Goal: Book appointment/travel/reservation

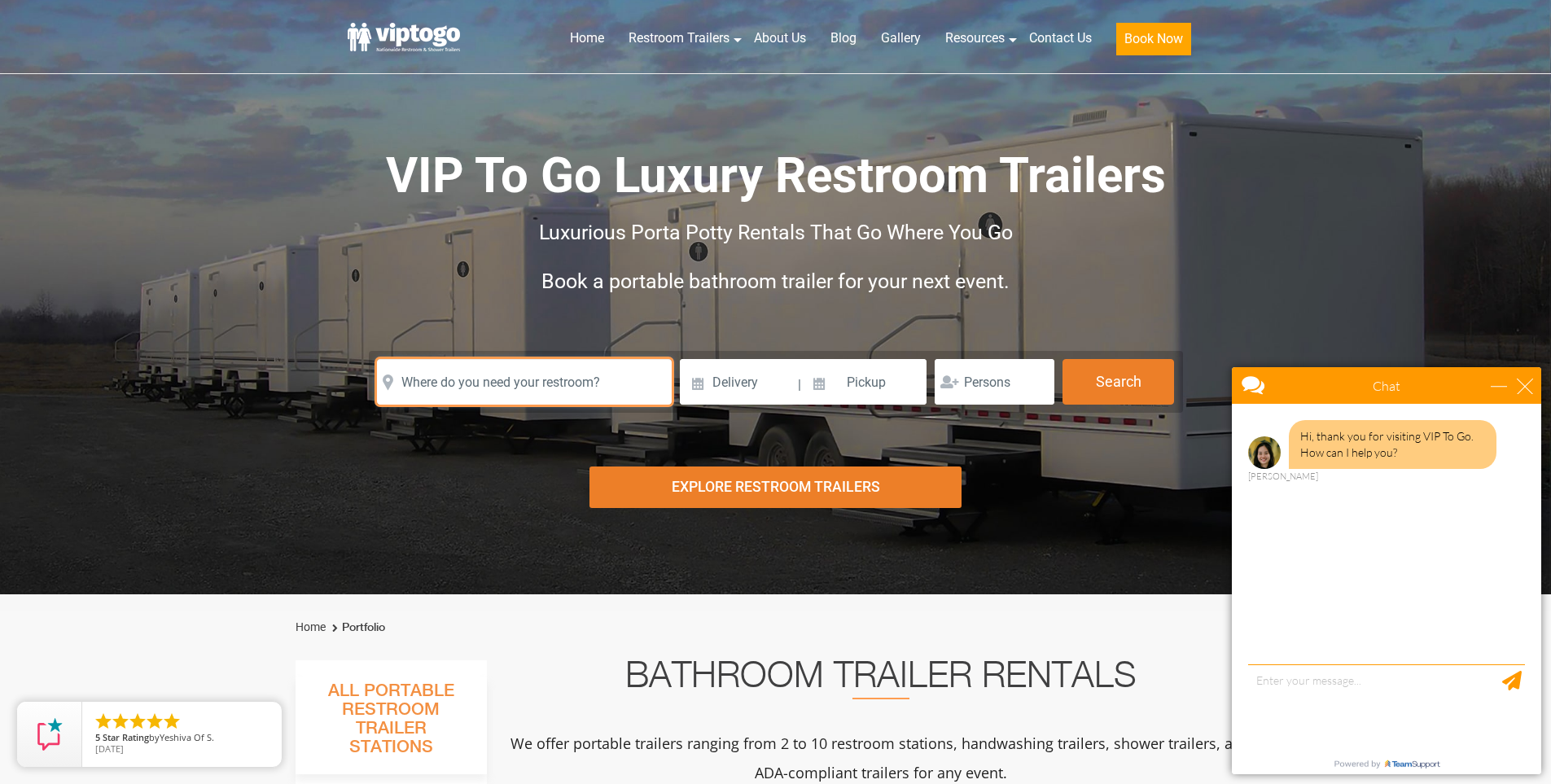
click at [619, 383] on input "text" at bounding box center [524, 382] width 294 height 46
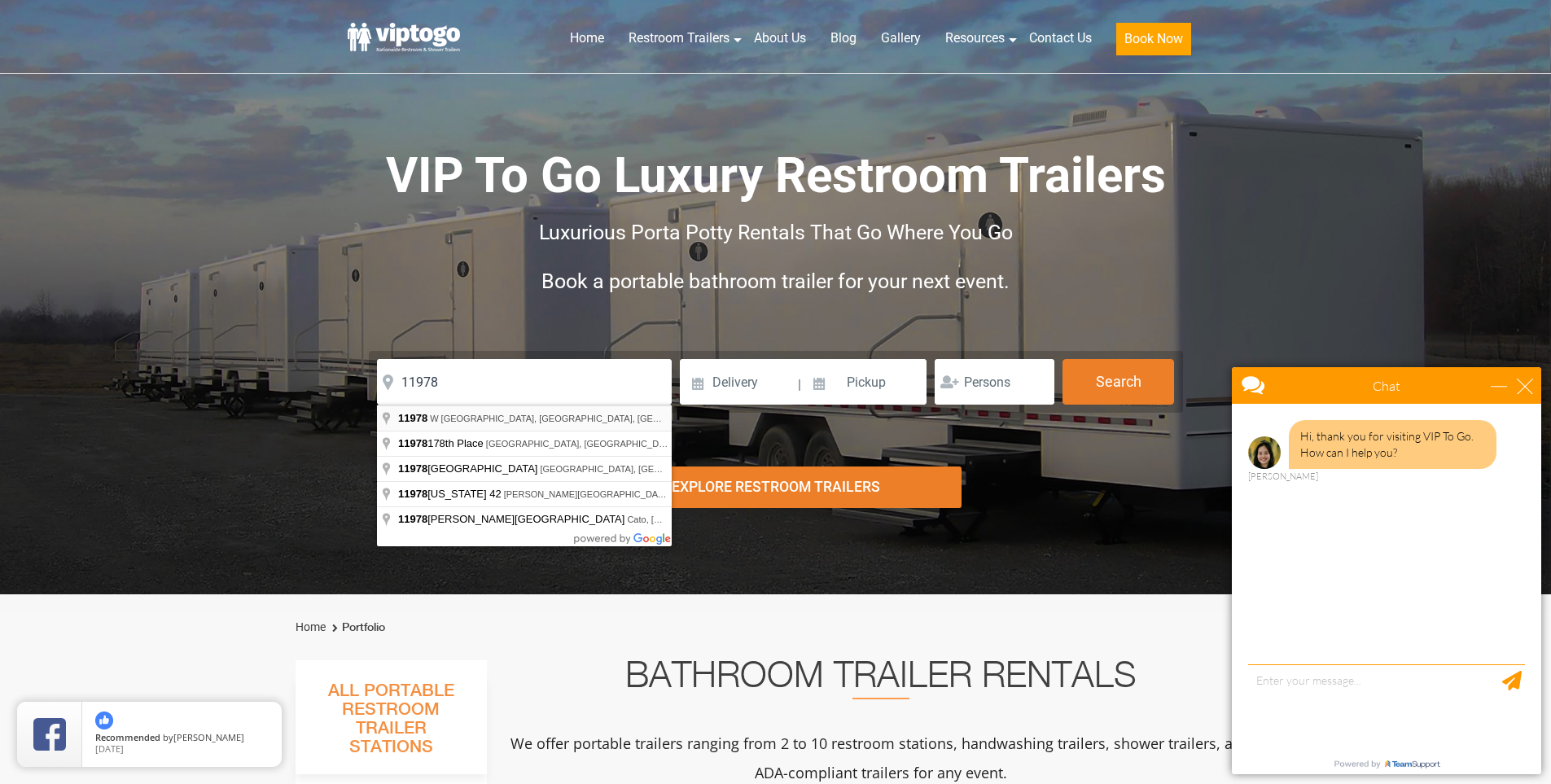
type input "W [GEOGRAPHIC_DATA], [GEOGRAPHIC_DATA] 11978, [GEOGRAPHIC_DATA]"
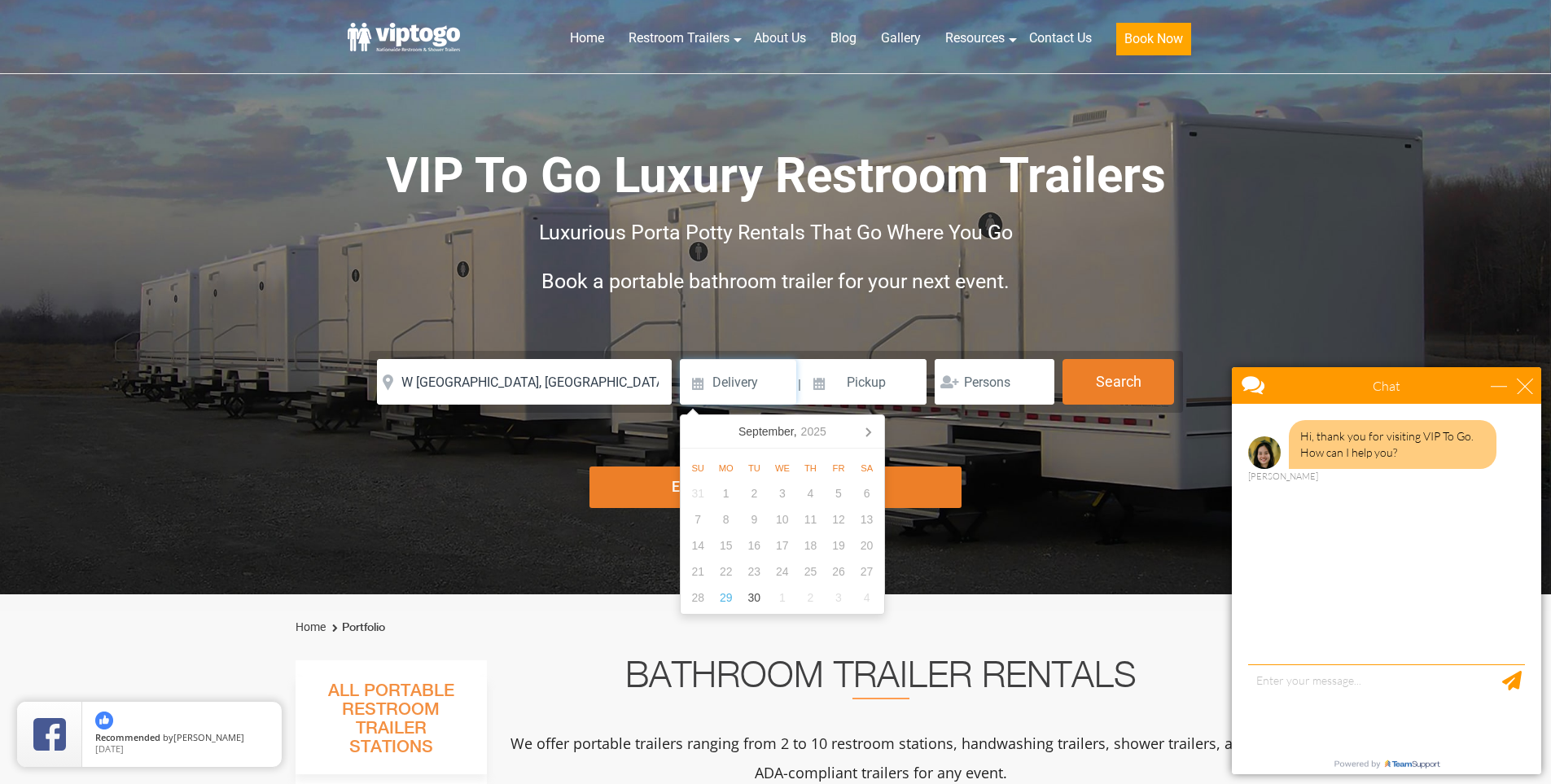
click at [823, 432] on icon "2025" at bounding box center [814, 431] width 26 height 20
click at [871, 435] on icon at bounding box center [868, 431] width 26 height 26
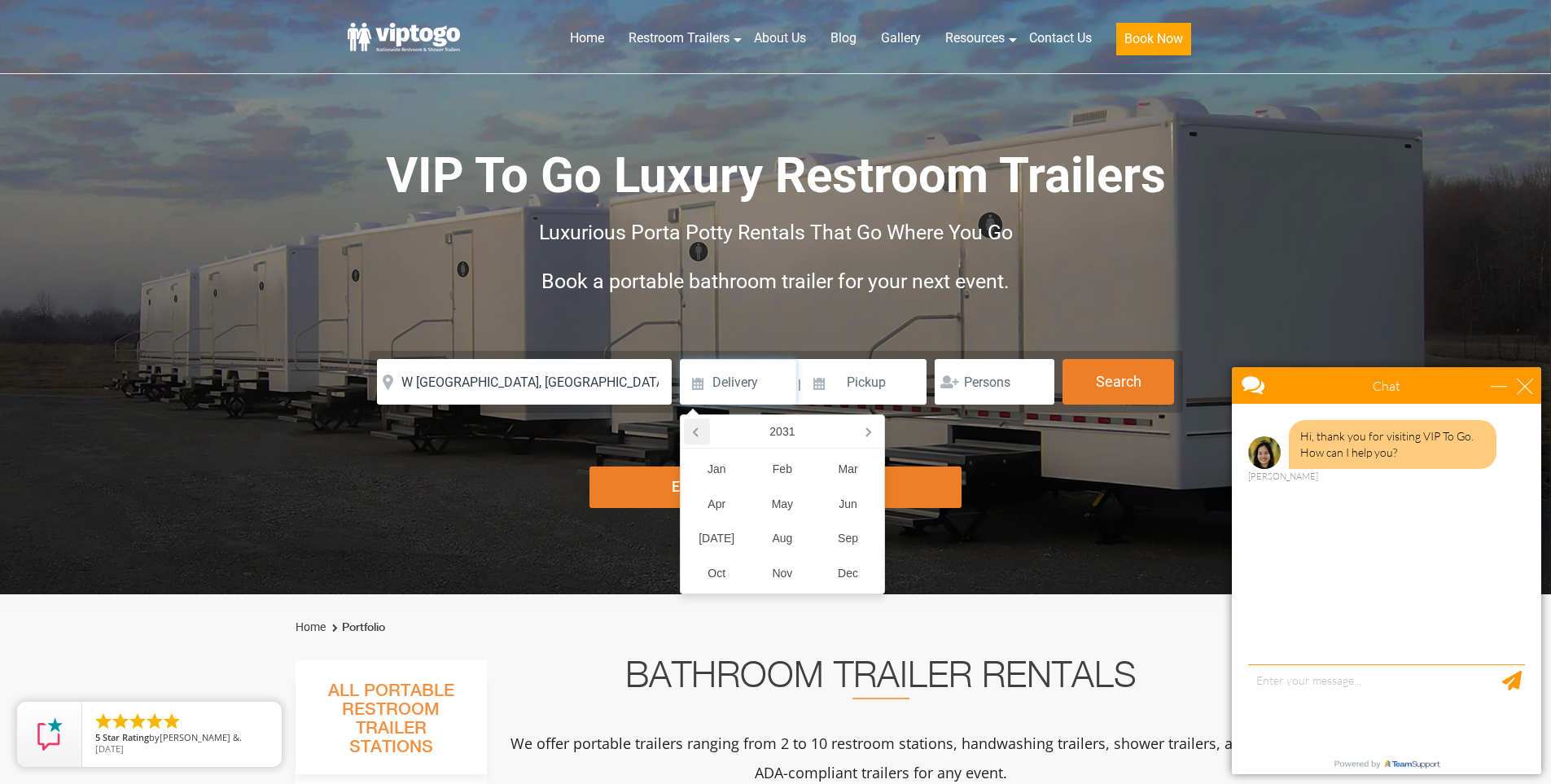
click at [698, 439] on icon at bounding box center [697, 431] width 26 height 26
click at [698, 440] on icon at bounding box center [697, 431] width 26 height 26
click at [835, 556] on div "Dec" at bounding box center [848, 573] width 66 height 35
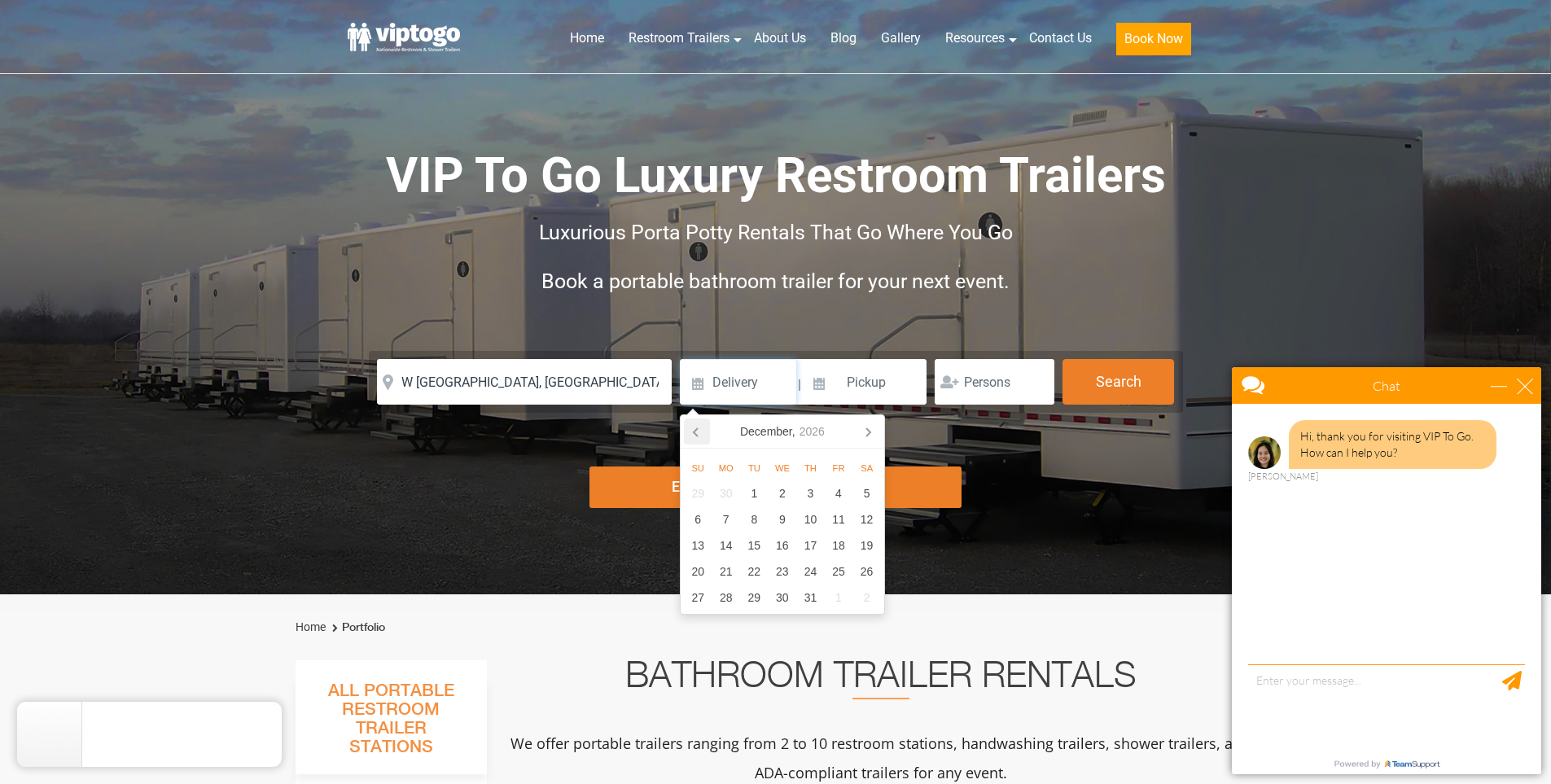
click at [690, 433] on icon at bounding box center [697, 431] width 26 height 26
click at [690, 431] on icon at bounding box center [697, 431] width 26 height 26
click at [864, 575] on div "26" at bounding box center [867, 571] width 29 height 26
type input "[DATE]"
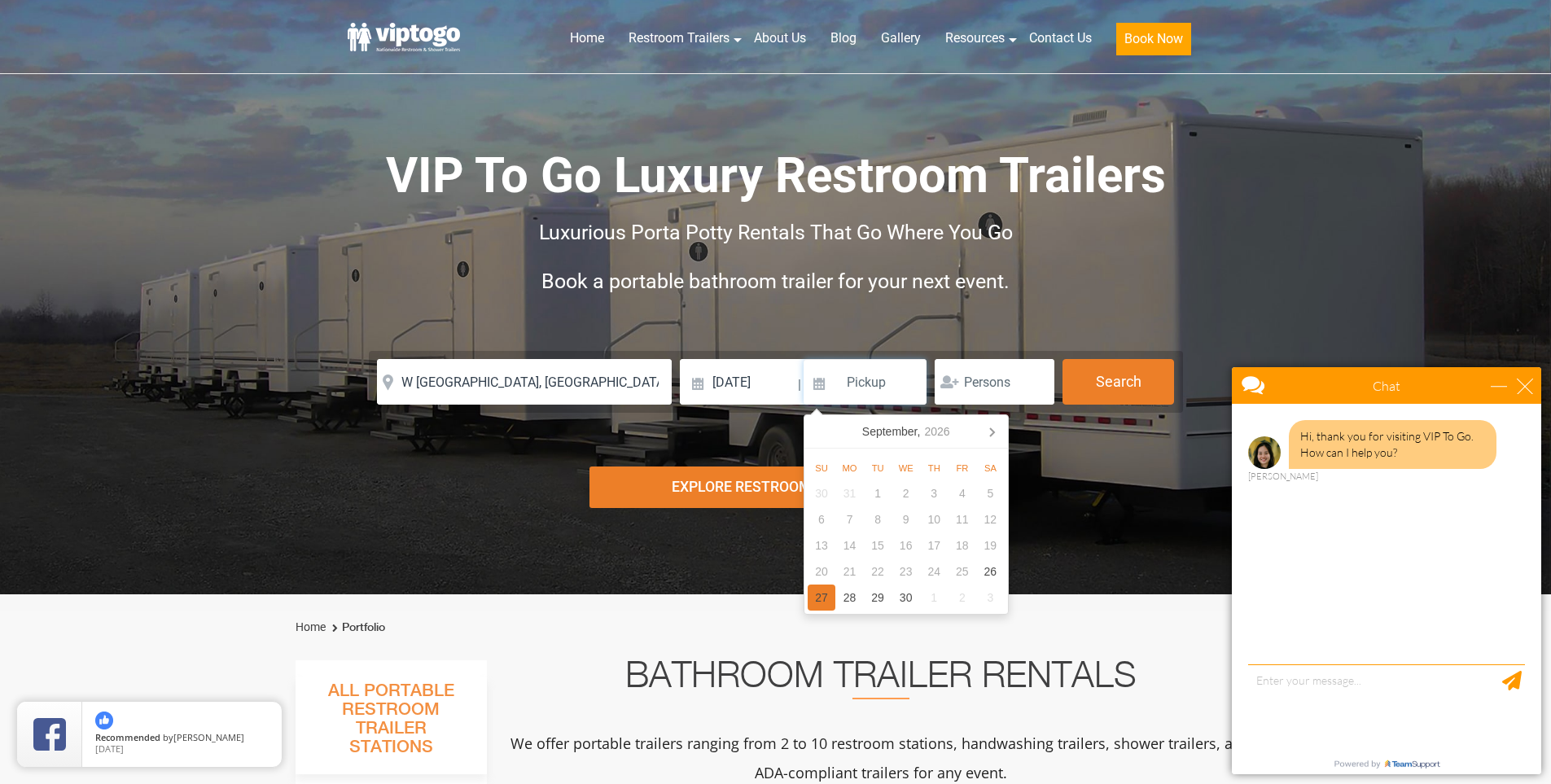
click at [814, 598] on div "27" at bounding box center [822, 597] width 29 height 26
type input "[DATE]"
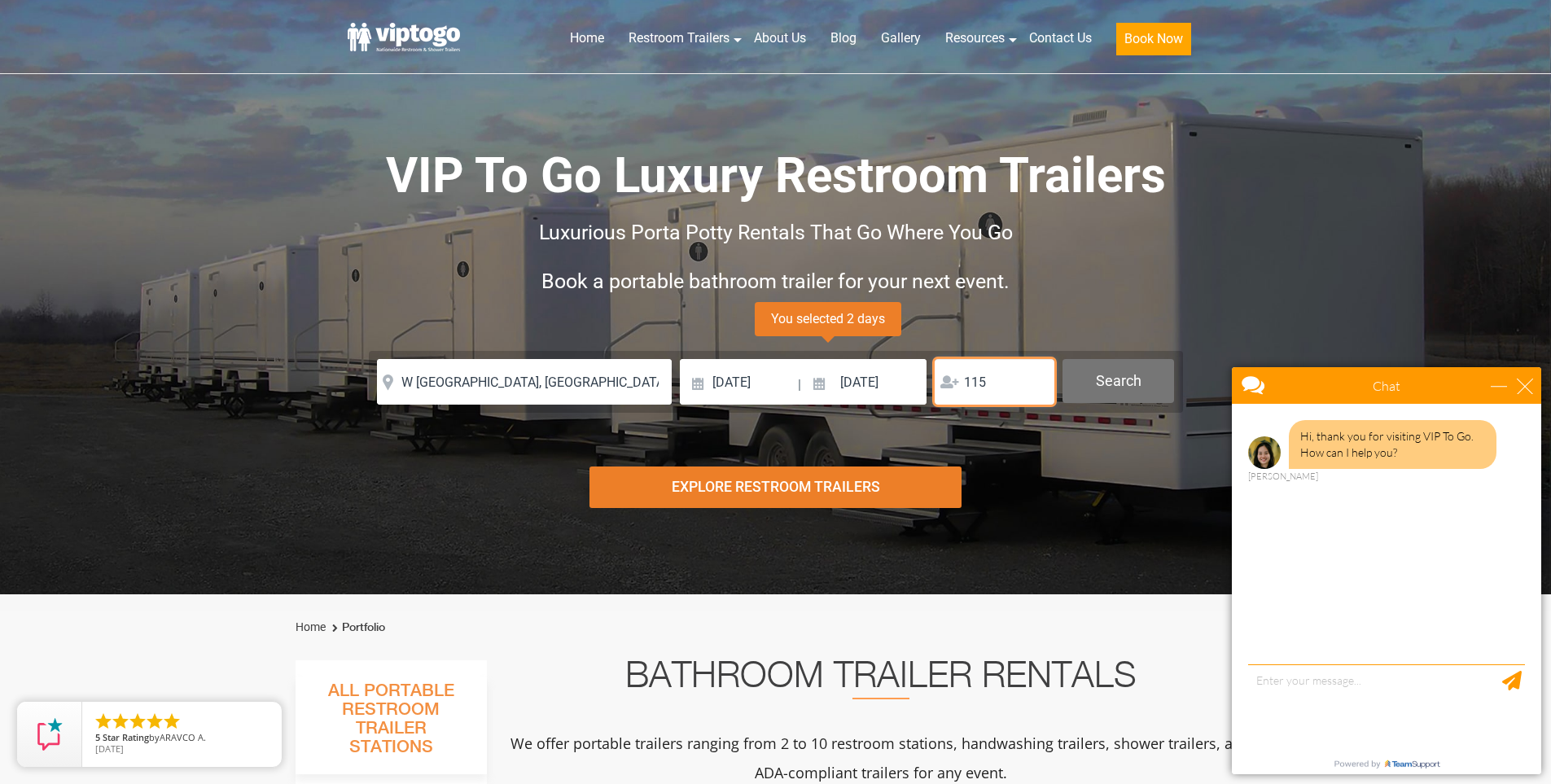
type input "115"
click at [1109, 395] on button "Search" at bounding box center [1118, 381] width 111 height 44
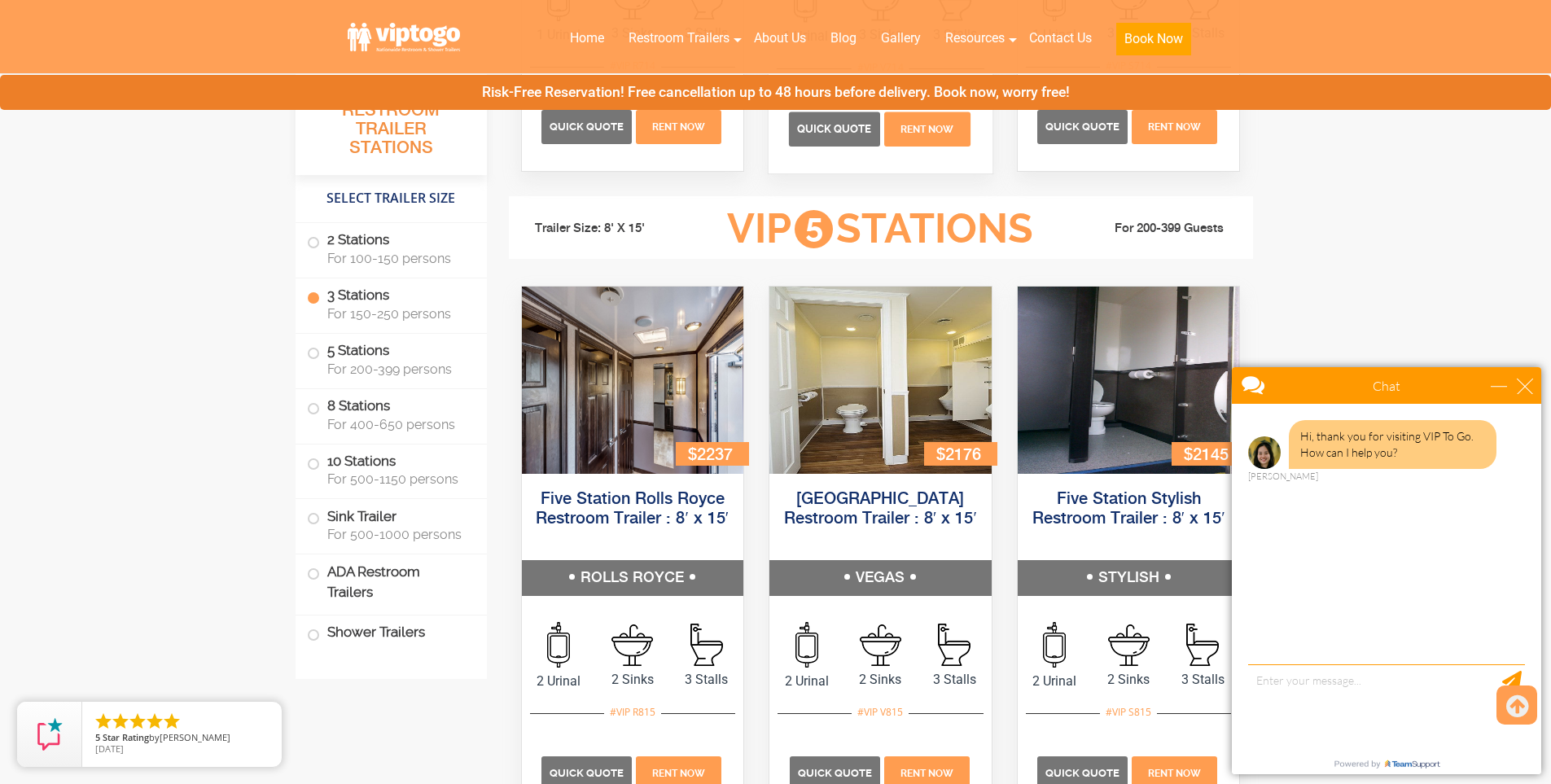
scroll to position [2309, 0]
